Goal: Task Accomplishment & Management: Use online tool/utility

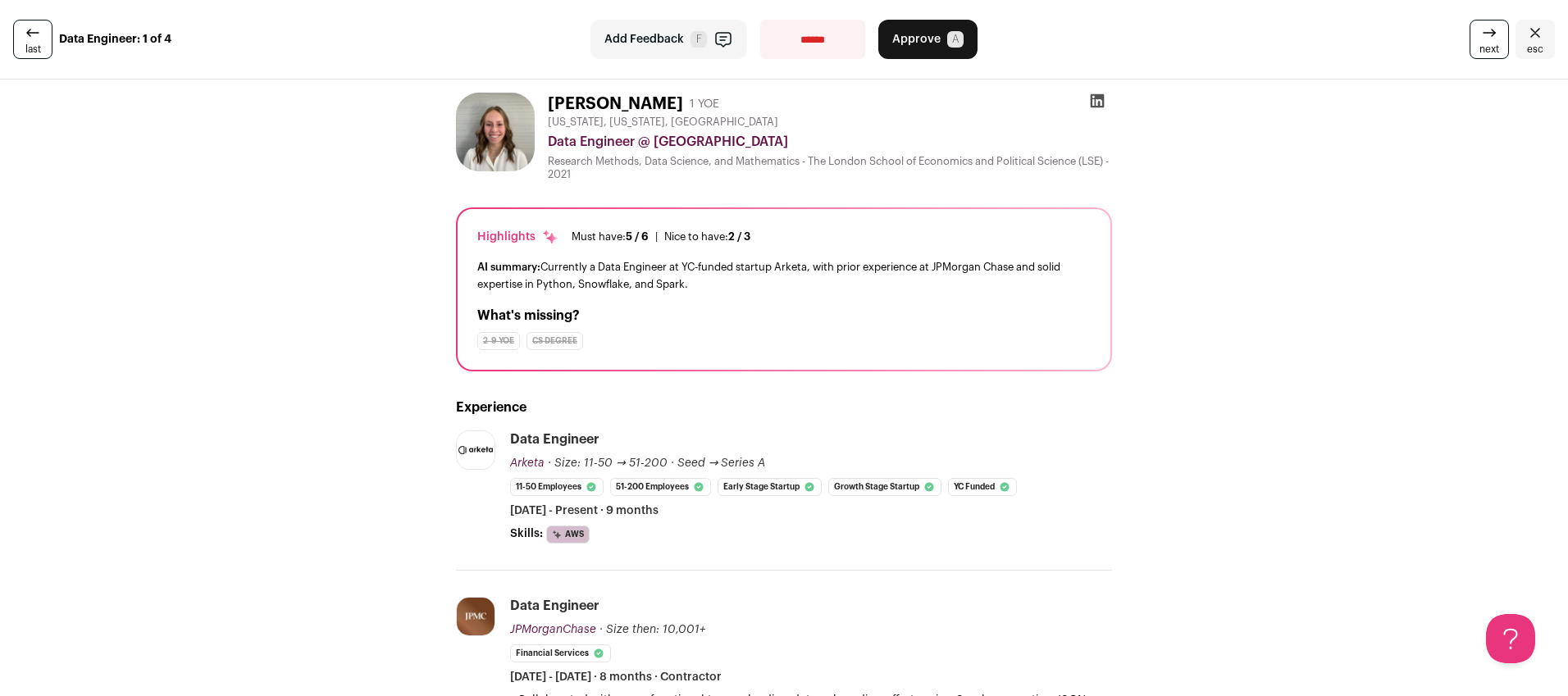
click at [903, 41] on span "Approve" at bounding box center [917, 40] width 49 height 17
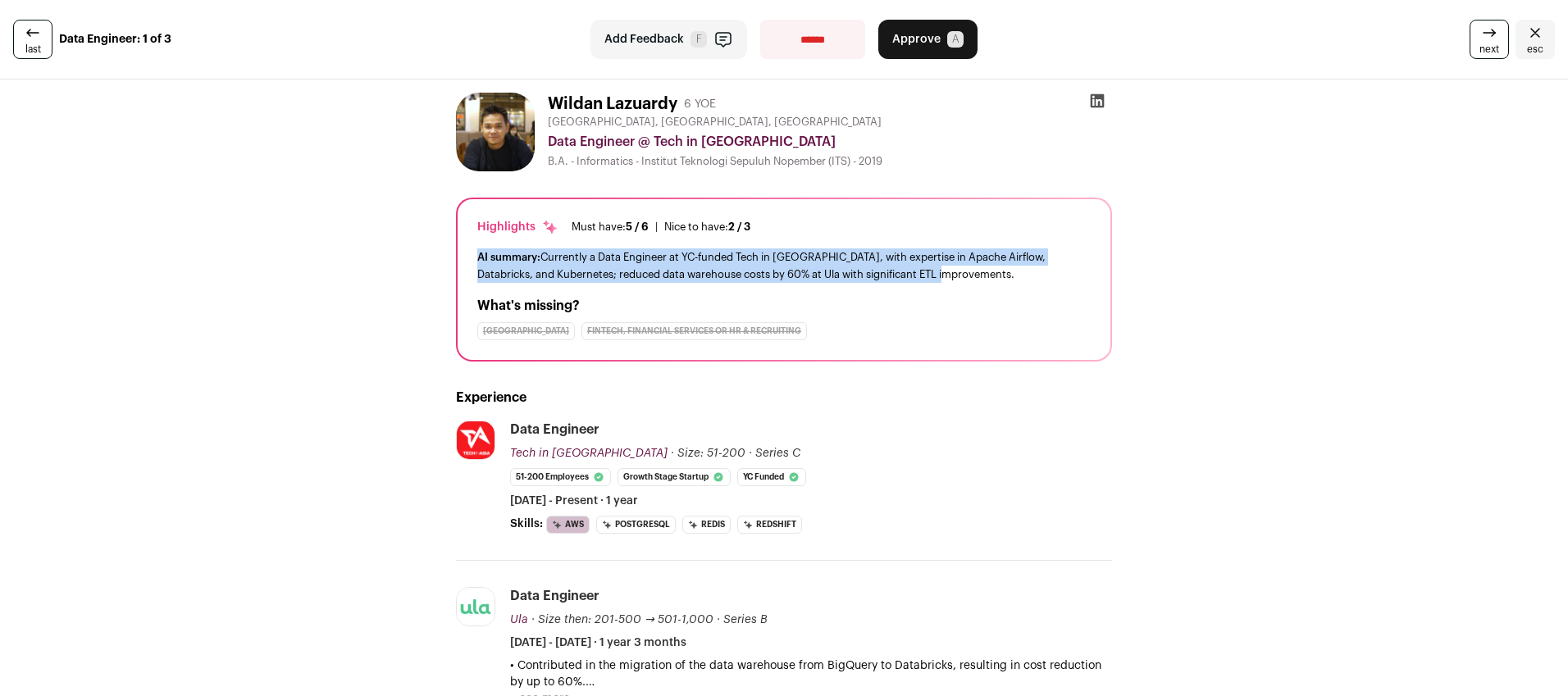
drag, startPoint x: 946, startPoint y: 273, endPoint x: 462, endPoint y: 263, distance: 484.1
click at [462, 263] on div "Highlights Must have: 5 / 6 How many must haves have been fulfilled? | [GEOGRAP…" at bounding box center [784, 279] width 653 height 160
click at [565, 262] on div "AI summary: Currently a Data Engineer at YC-funded Tech in [GEOGRAPHIC_DATA], w…" at bounding box center [784, 265] width 614 height 34
drag, startPoint x: 538, startPoint y: 258, endPoint x: 954, endPoint y: 275, distance: 416.3
click at [954, 275] on div "AI summary: Currently a Data Engineer at YC-funded Tech in [GEOGRAPHIC_DATA], w…" at bounding box center [784, 265] width 614 height 34
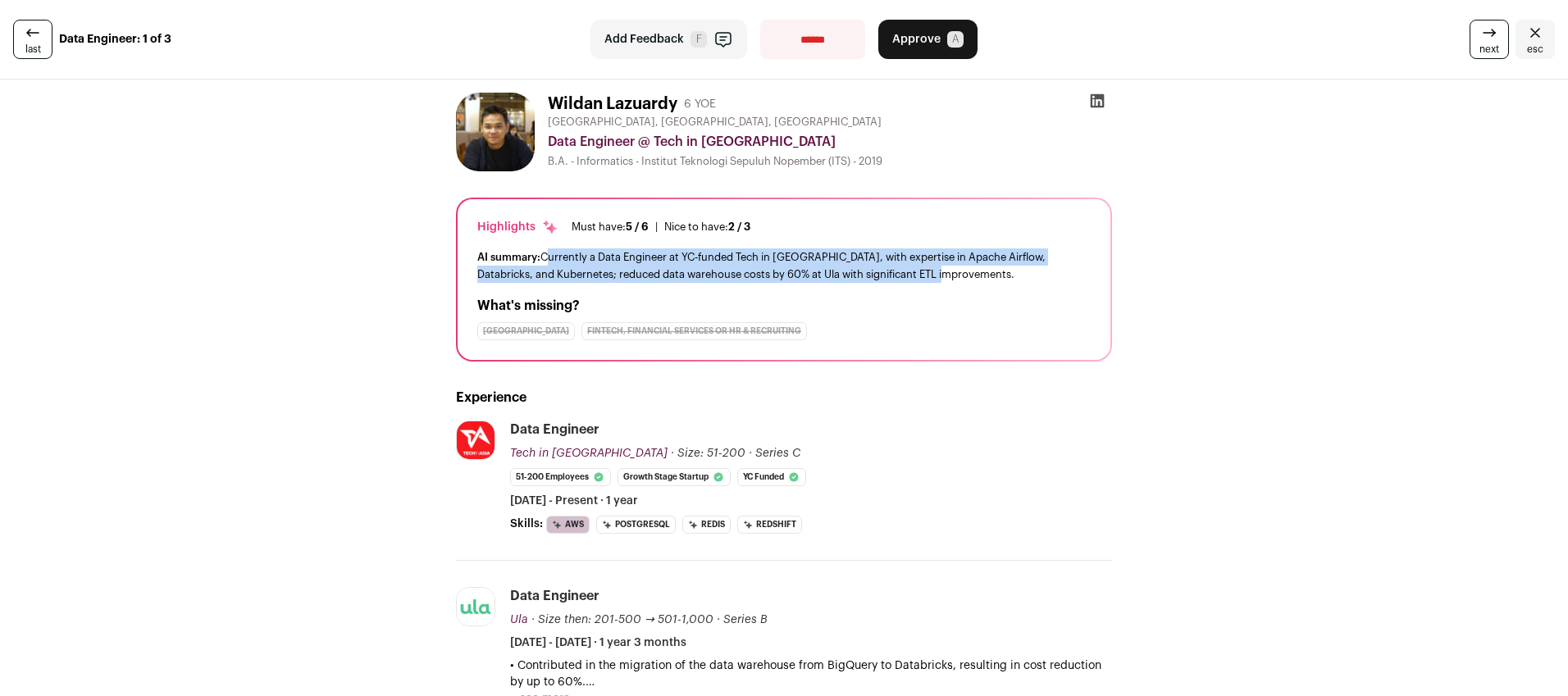
click at [679, 258] on div "AI summary: Currently a Data Engineer at YC-funded Tech in [GEOGRAPHIC_DATA], w…" at bounding box center [784, 265] width 614 height 34
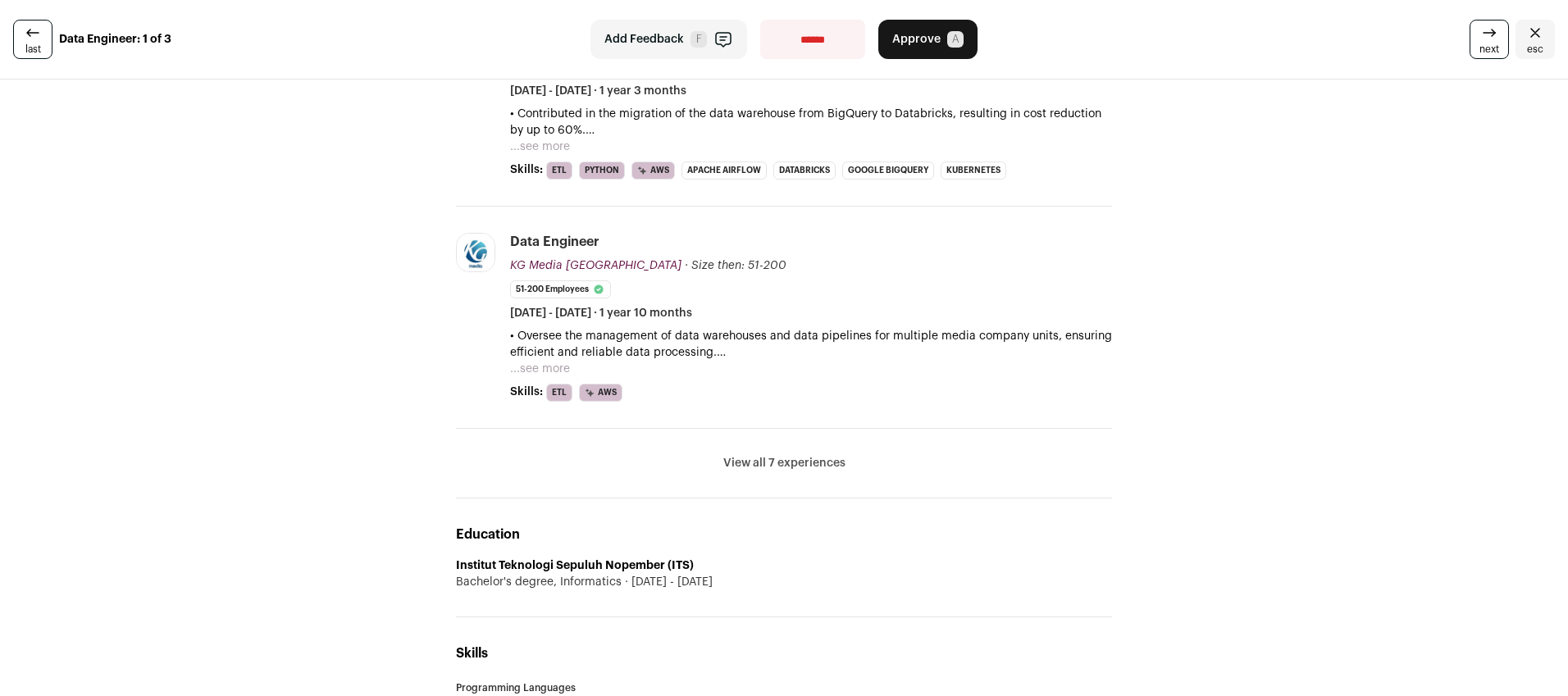
scroll to position [575, 0]
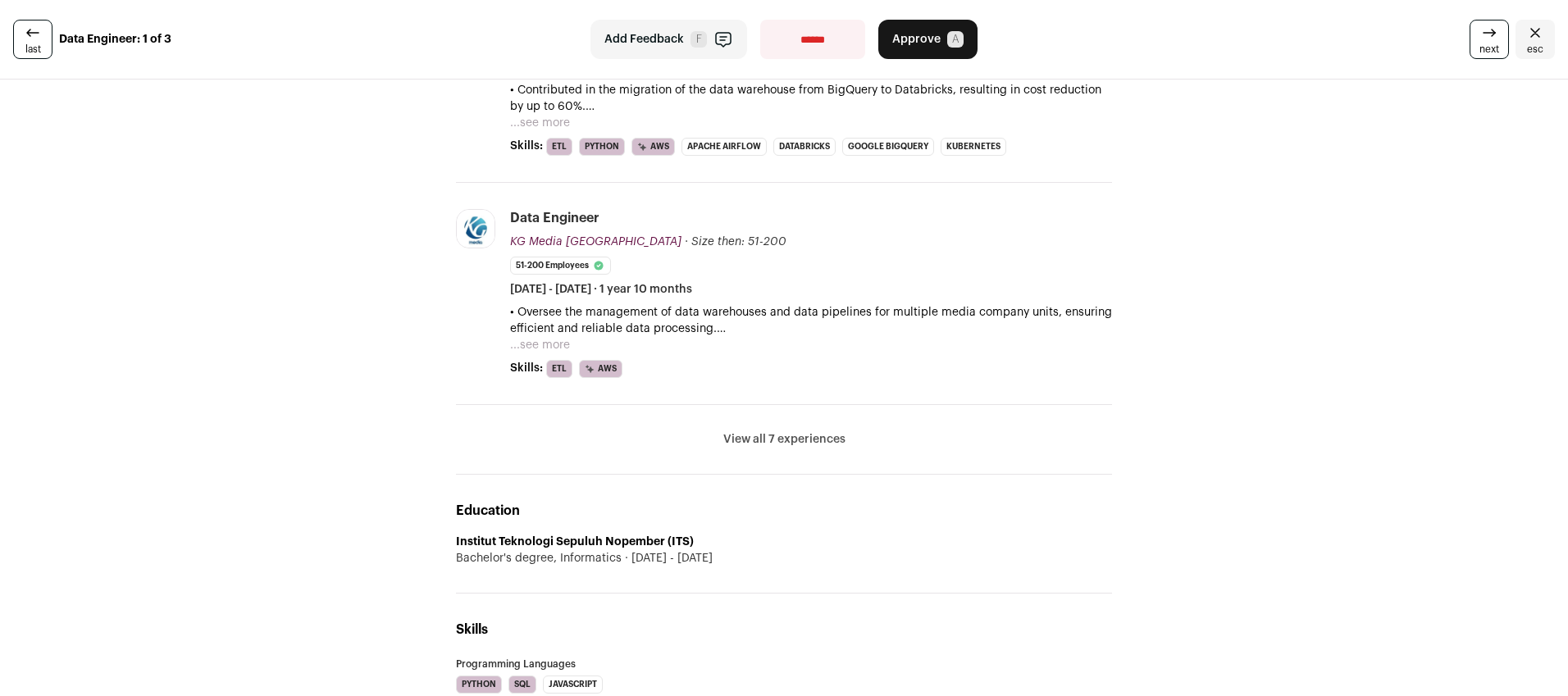
click at [781, 433] on button "View all 7 experiences" at bounding box center [784, 439] width 123 height 17
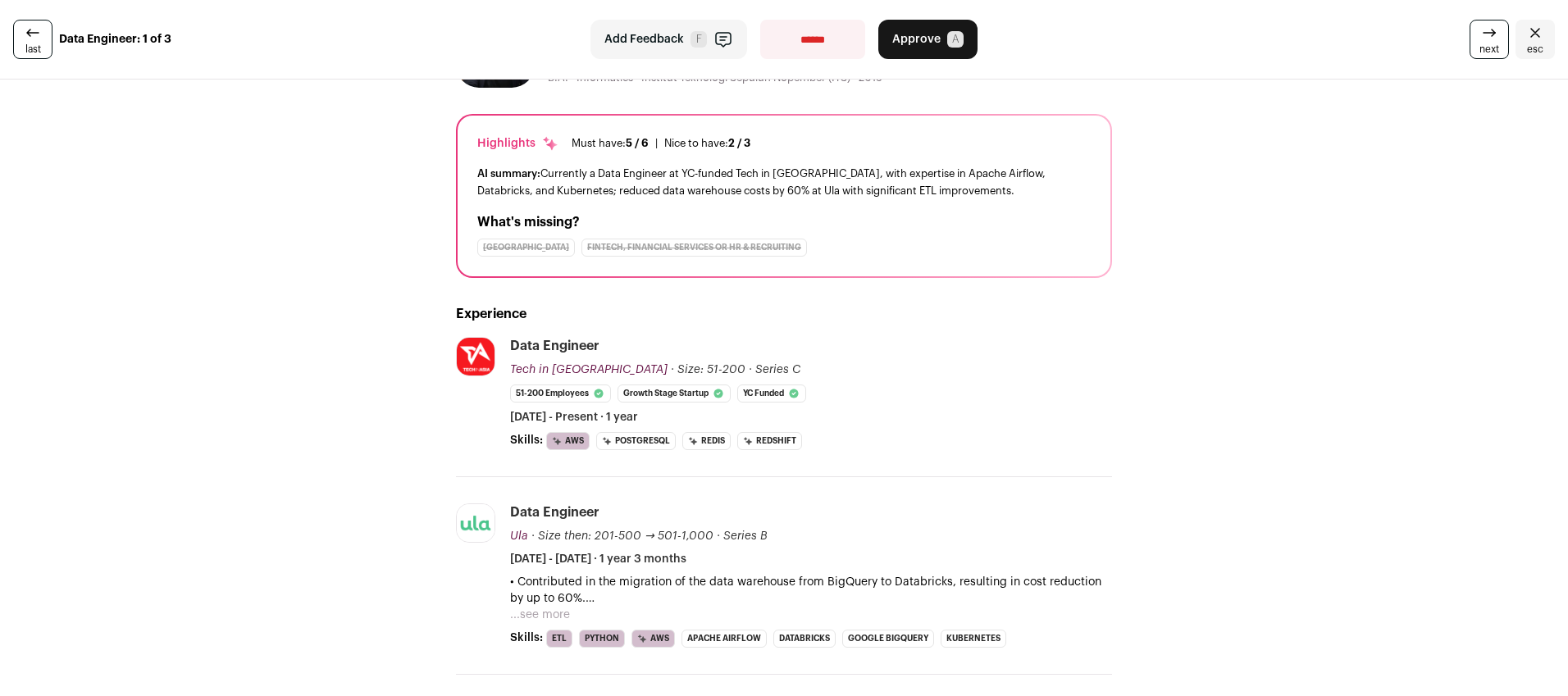
scroll to position [0, 0]
